Goal: Entertainment & Leisure: Consume media (video, audio)

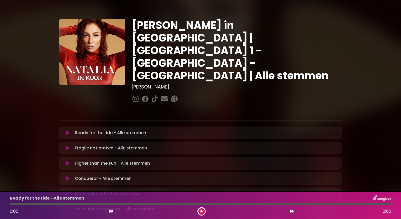
click at [73, 130] on button at bounding box center [68, 132] width 10 height 5
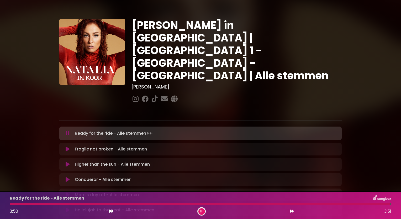
click at [68, 147] on icon at bounding box center [68, 149] width 4 height 5
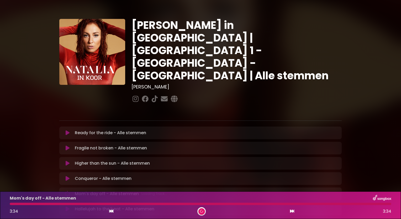
click at [220, 206] on div "Mom's day off - Alle stemmen 3:34 3:34" at bounding box center [201, 205] width 388 height 21
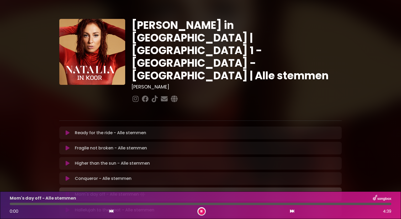
click at [216, 204] on div at bounding box center [201, 204] width 382 height 2
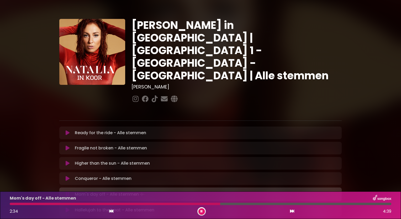
click at [123, 172] on div "Conqueror - Alle stemmen Loading Track..." at bounding box center [200, 178] width 283 height 13
click at [118, 176] on p "Conqueror - Alle stemmen Loading Track..." at bounding box center [103, 179] width 57 height 6
click at [91, 176] on p "Conqueror - Alle stemmen Loading Track..." at bounding box center [103, 179] width 57 height 6
click at [204, 212] on button at bounding box center [202, 211] width 7 height 7
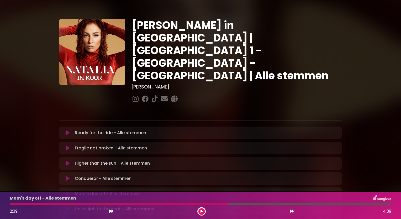
click at [109, 172] on div "Conqueror - Alle stemmen Loading Track..." at bounding box center [200, 178] width 283 height 13
click at [65, 176] on button at bounding box center [68, 178] width 10 height 5
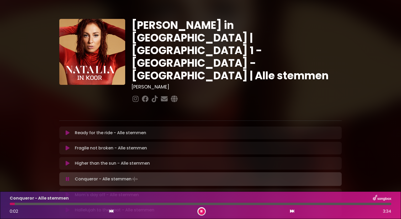
click at [130, 203] on div at bounding box center [201, 204] width 382 height 2
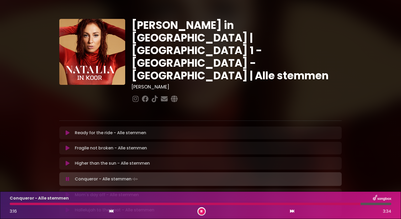
click at [201, 212] on icon at bounding box center [201, 211] width 3 height 3
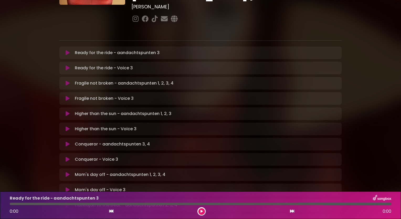
scroll to position [87, 0]
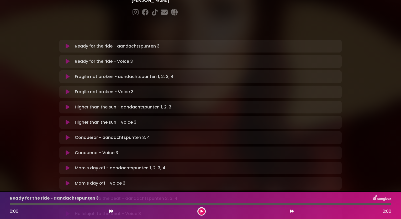
click at [84, 150] on p "Conqueror - Voice 3 Loading Track..." at bounding box center [96, 153] width 43 height 6
click at [66, 150] on icon at bounding box center [68, 152] width 4 height 5
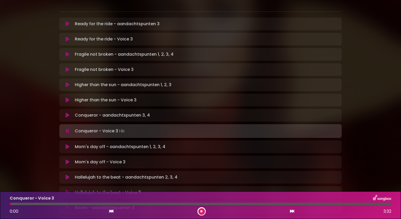
scroll to position [121, 0]
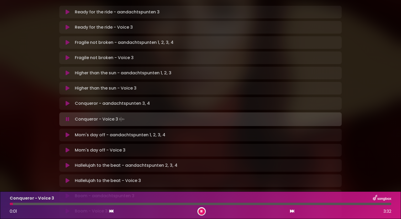
click at [135, 204] on div at bounding box center [201, 204] width 382 height 2
click at [161, 204] on div at bounding box center [201, 204] width 382 height 2
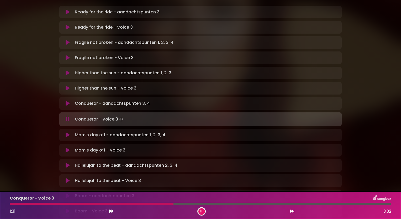
click at [191, 204] on div at bounding box center [201, 204] width 382 height 2
click at [209, 204] on div at bounding box center [201, 204] width 382 height 2
click at [200, 210] on button at bounding box center [202, 211] width 7 height 7
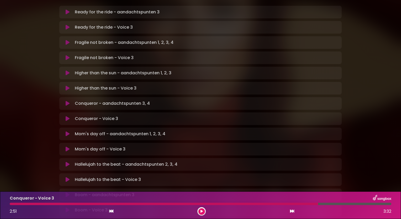
click at [111, 85] on p "Higher than the sun - Voice 3 Loading Track..." at bounding box center [106, 88] width 62 height 6
click at [66, 86] on icon at bounding box center [68, 88] width 4 height 5
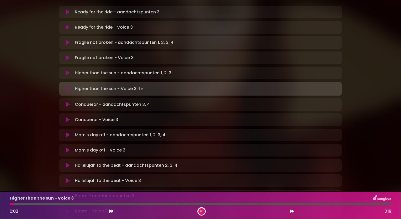
click at [153, 202] on div "Higher than the sun - Voice 3 0:02 3:19" at bounding box center [201, 205] width 388 height 21
drag, startPoint x: 154, startPoint y: 205, endPoint x: 150, endPoint y: 203, distance: 5.3
click at [150, 203] on div "Higher than the sun - Voice 3 0:03 3:19" at bounding box center [201, 205] width 388 height 21
click at [150, 203] on div "Higher than the sun - Voice 3 0:04 3:19" at bounding box center [201, 205] width 388 height 21
click at [150, 204] on div at bounding box center [201, 204] width 382 height 2
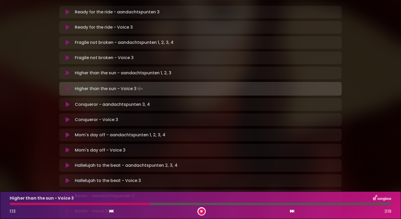
click at [150, 204] on div at bounding box center [80, 204] width 141 height 2
click at [200, 212] on button at bounding box center [202, 211] width 7 height 7
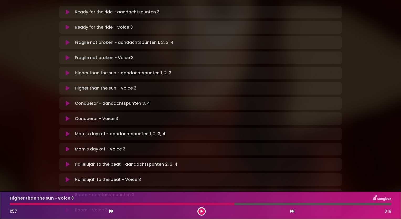
click at [215, 205] on div at bounding box center [122, 204] width 225 height 2
click at [208, 203] on div "Higher than the sun - Voice 3 1:57 3:19" at bounding box center [201, 205] width 388 height 21
click at [113, 212] on icon at bounding box center [111, 211] width 4 height 4
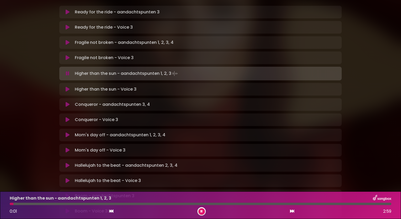
click at [171, 202] on div "Higher than the sun - aandachtspunten 1, 2, 3 0:01 2:59" at bounding box center [201, 205] width 388 height 21
click at [292, 211] on icon at bounding box center [292, 211] width 4 height 4
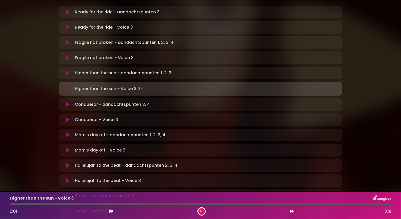
click at [185, 202] on div "Higher than the sun - Voice 3 0:01 3:19" at bounding box center [201, 205] width 388 height 21
click at [185, 204] on div at bounding box center [201, 204] width 382 height 2
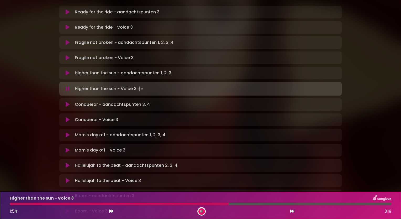
click at [203, 213] on button at bounding box center [202, 211] width 7 height 7
